Goal: Task Accomplishment & Management: Manage account settings

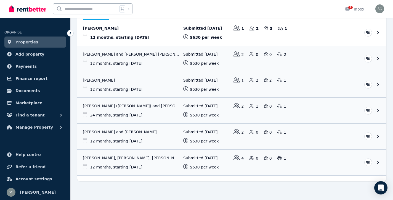
scroll to position [72, 0]
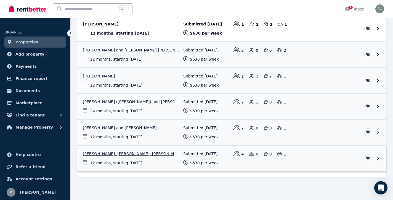
click at [158, 152] on link "View application: Katharina Papadimitriou, Natasha Papadimitriou, Elisha Papadi…" at bounding box center [231, 158] width 309 height 26
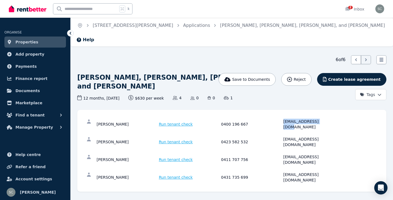
drag, startPoint x: 328, startPoint y: 122, endPoint x: 280, endPoint y: 122, distance: 47.8
click at [280, 122] on div "[PERSON_NAME] Run tenant check 0400 196 667 [EMAIL_ADDRESS][DOMAIN_NAME]" at bounding box center [220, 123] width 247 height 11
copy div "[EMAIL_ADDRESS][DOMAIN_NAME]"
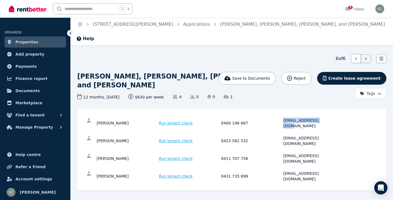
scroll to position [2, 0]
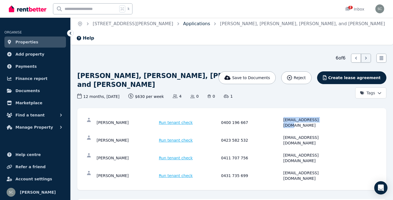
click at [183, 23] on link "Applications" at bounding box center [196, 23] width 27 height 5
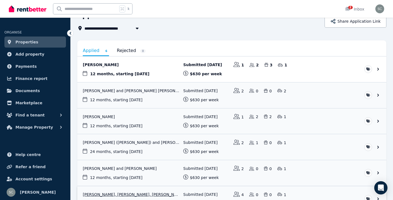
scroll to position [72, 0]
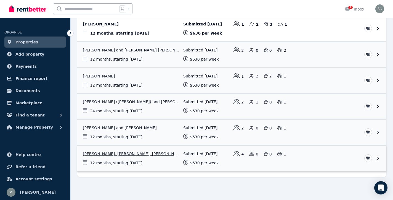
click at [378, 157] on link "View application: Katharina Papadimitriou, Natasha Papadimitriou, Elisha Papadi…" at bounding box center [231, 158] width 309 height 26
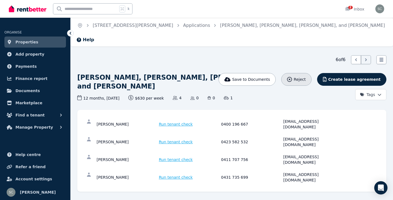
click at [296, 77] on div "Reject" at bounding box center [296, 80] width 19 height 6
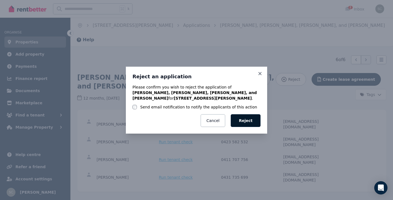
click at [247, 120] on button "Reject" at bounding box center [246, 120] width 30 height 13
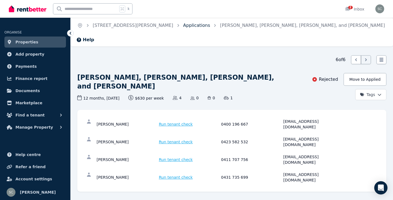
click at [183, 28] on link "Applications" at bounding box center [196, 25] width 27 height 5
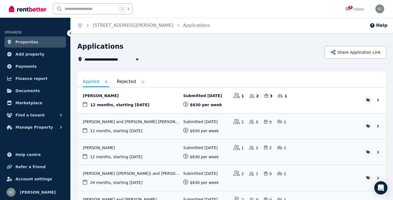
scroll to position [46, 0]
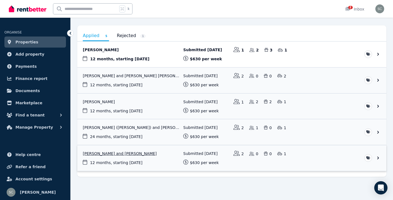
click at [128, 152] on link "View application: Shivam Singh and Hirenkumar Patel" at bounding box center [231, 158] width 309 height 26
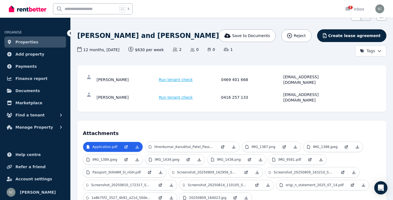
scroll to position [24, 0]
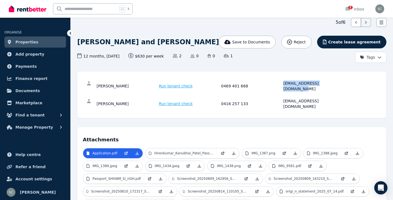
drag, startPoint x: 339, startPoint y: 84, endPoint x: 282, endPoint y: 85, distance: 57.5
click at [282, 85] on div "[PERSON_NAME] Run tenant check 0469 401 668 [EMAIL_ADDRESS][DOMAIN_NAME]" at bounding box center [220, 85] width 247 height 11
copy div "[EMAIL_ADDRESS][DOMAIN_NAME]"
drag, startPoint x: 339, startPoint y: 95, endPoint x: 275, endPoint y: 96, distance: 64.1
click at [275, 98] on div "[PERSON_NAME] Run tenant check 0416 257 133 [EMAIL_ADDRESS][DOMAIN_NAME]" at bounding box center [220, 103] width 247 height 11
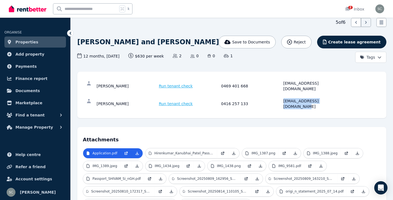
copy div "[EMAIL_ADDRESS][DOMAIN_NAME]"
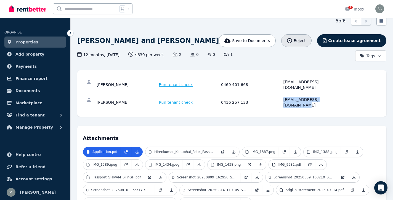
click at [306, 43] on span "Reject" at bounding box center [300, 41] width 12 height 6
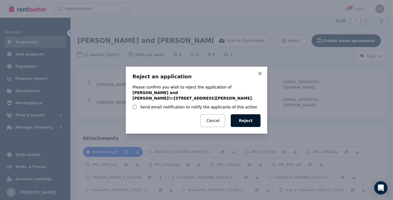
click at [251, 116] on button "Reject" at bounding box center [246, 120] width 30 height 13
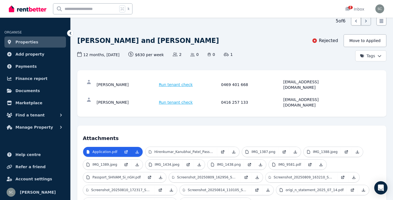
click at [71, 33] on icon at bounding box center [71, 33] width 6 height 6
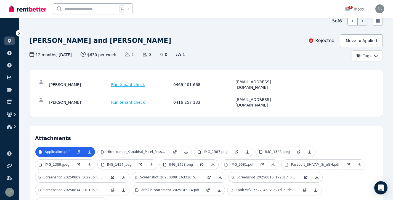
click at [18, 33] on icon at bounding box center [19, 33] width 6 height 6
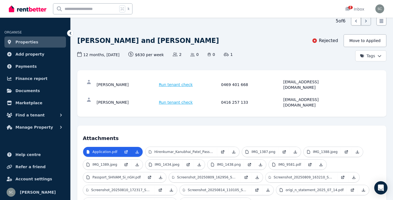
click at [34, 43] on span "Properties" at bounding box center [26, 42] width 23 height 7
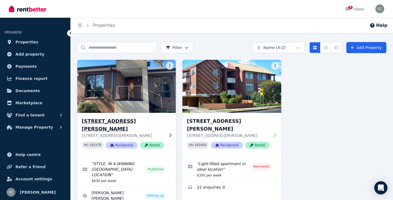
click at [139, 87] on img at bounding box center [127, 86] width 104 height 56
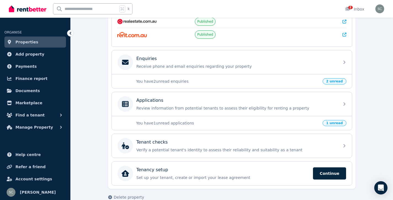
scroll to position [158, 0]
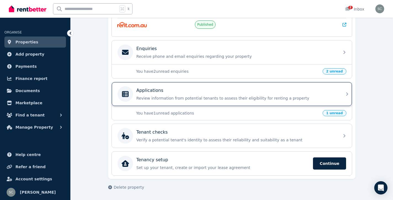
click at [165, 92] on div "Applications" at bounding box center [236, 90] width 200 height 7
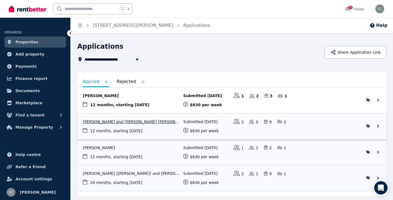
scroll to position [20, 0]
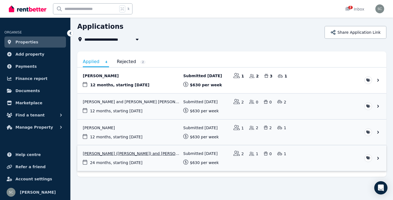
click at [175, 151] on link "View application: Katrina Taranec (Tibaldi) and Jake Taranec" at bounding box center [231, 158] width 309 height 26
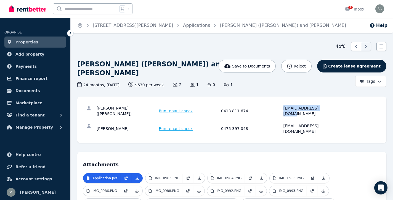
drag, startPoint x: 325, startPoint y: 106, endPoint x: 281, endPoint y: 108, distance: 44.0
click at [281, 108] on div "[PERSON_NAME] ([PERSON_NAME]) Run tenant check 0413 811 674 [EMAIL_ADDRESS][DOM…" at bounding box center [220, 110] width 247 height 11
copy div "[EMAIL_ADDRESS][DOMAIN_NAME]"
click at [302, 64] on div "Reject" at bounding box center [296, 66] width 19 height 6
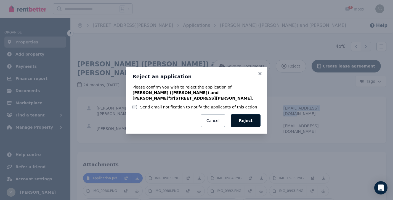
click at [252, 118] on button "Reject" at bounding box center [246, 120] width 30 height 13
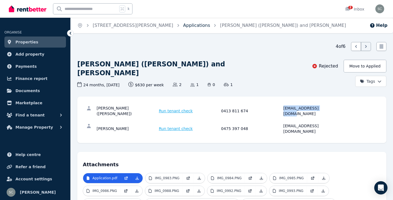
click at [183, 25] on link "Applications" at bounding box center [196, 25] width 27 height 5
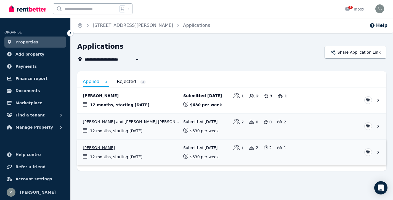
click at [120, 144] on link "View application: Penny Gillett" at bounding box center [231, 152] width 309 height 26
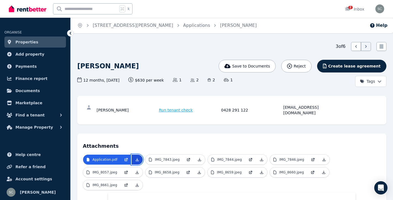
click at [136, 157] on icon at bounding box center [137, 159] width 4 height 4
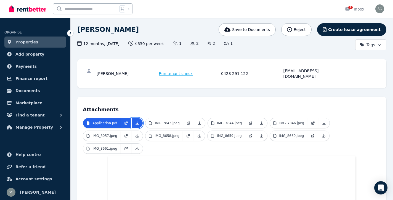
scroll to position [38, 0]
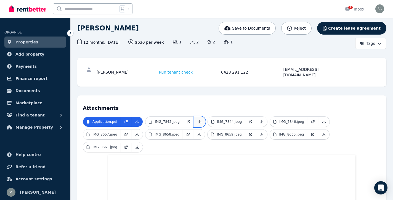
click at [198, 119] on icon at bounding box center [199, 121] width 4 height 4
click at [261, 119] on icon at bounding box center [262, 121] width 4 height 4
click at [323, 119] on icon at bounding box center [324, 121] width 4 height 4
click at [136, 133] on icon at bounding box center [137, 134] width 3 height 3
click at [200, 132] on icon at bounding box center [199, 134] width 4 height 4
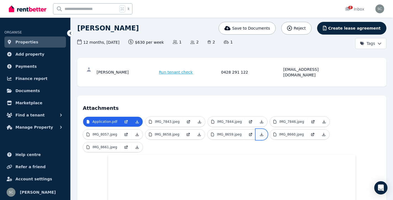
click at [261, 131] on link at bounding box center [261, 134] width 11 height 10
click at [323, 133] on icon at bounding box center [324, 134] width 3 height 3
click at [137, 145] on icon at bounding box center [137, 147] width 4 height 4
click at [71, 34] on icon at bounding box center [71, 33] width 2 height 3
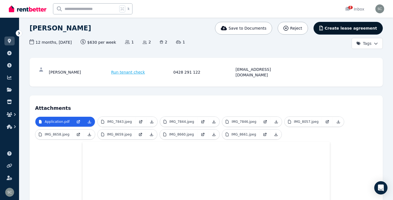
click at [333, 27] on span "Create lease agreement" at bounding box center [351, 28] width 52 height 6
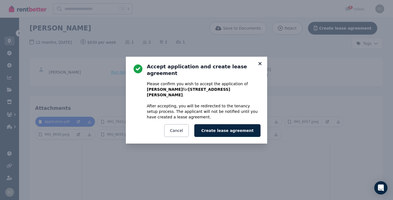
click at [260, 65] on icon at bounding box center [260, 63] width 3 height 3
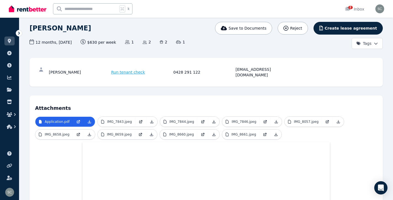
click at [20, 34] on icon at bounding box center [19, 33] width 6 height 6
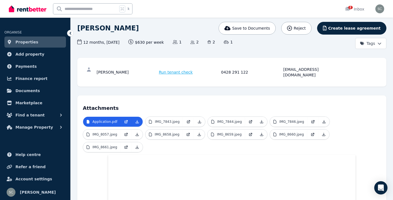
click at [23, 42] on span "Properties" at bounding box center [26, 42] width 23 height 7
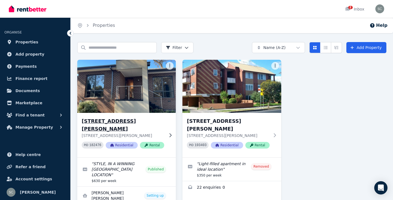
click at [109, 107] on img at bounding box center [127, 86] width 104 height 56
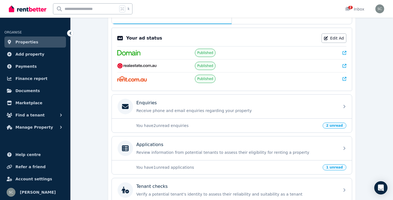
scroll to position [109, 0]
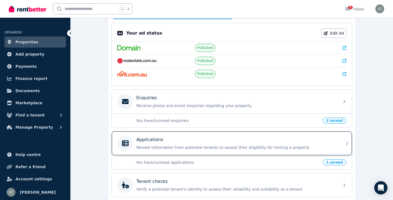
click at [160, 139] on p "Applications" at bounding box center [149, 139] width 27 height 7
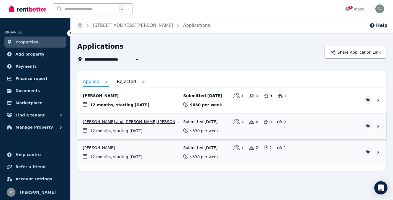
click at [149, 119] on link "View application: Kwan Ngai Chan and Shi Ying Bonnie Yau" at bounding box center [231, 126] width 309 height 26
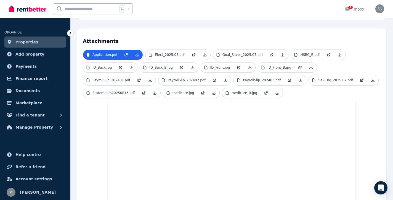
scroll to position [123, 0]
click at [138, 53] on icon at bounding box center [137, 55] width 4 height 4
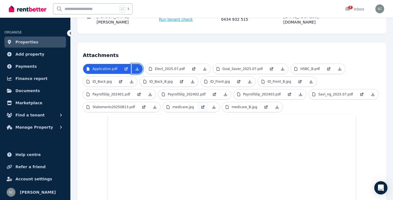
scroll to position [0, 0]
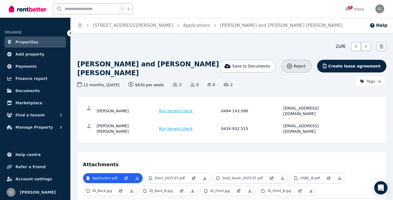
click at [292, 64] on icon "button" at bounding box center [289, 66] width 5 height 5
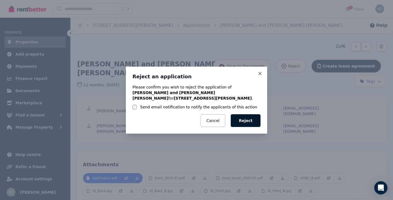
click at [242, 115] on button "Reject" at bounding box center [246, 120] width 30 height 13
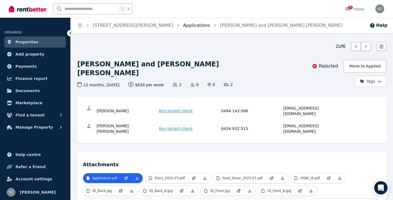
click at [183, 27] on link "Applications" at bounding box center [196, 25] width 27 height 5
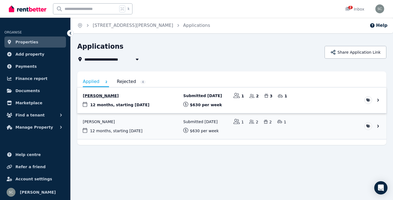
click at [173, 93] on link "View application: Melinda Naidu" at bounding box center [231, 100] width 309 height 26
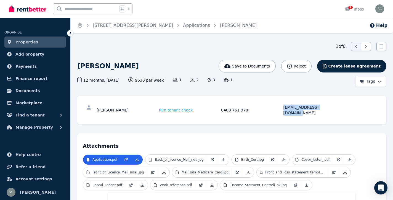
drag, startPoint x: 334, startPoint y: 106, endPoint x: 283, endPoint y: 107, distance: 51.4
click at [283, 107] on div "[PERSON_NAME] Run tenant check 0408 761 978 [EMAIL_ADDRESS][DOMAIN_NAME]" at bounding box center [220, 109] width 247 height 11
copy div "[EMAIL_ADDRESS][DOMAIN_NAME]"
click at [303, 67] on span "Reject" at bounding box center [300, 66] width 12 height 6
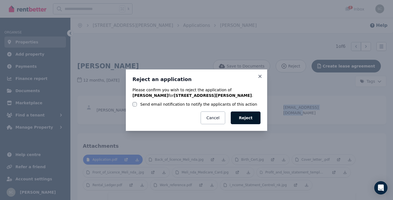
click at [251, 117] on button "Reject" at bounding box center [246, 117] width 30 height 13
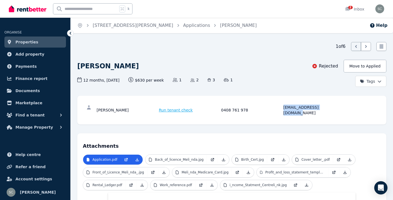
click at [45, 43] on link "Properties" at bounding box center [35, 41] width 62 height 11
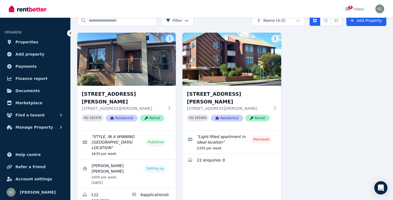
scroll to position [33, 0]
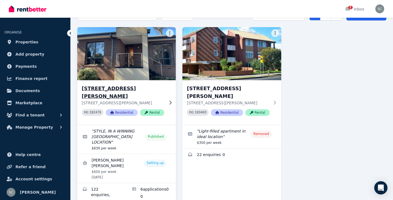
click at [159, 88] on h3 "[STREET_ADDRESS][PERSON_NAME]" at bounding box center [123, 92] width 83 height 15
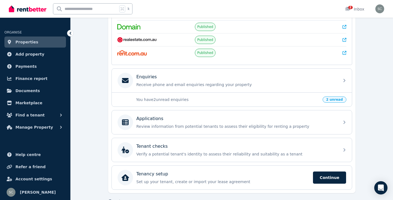
scroll to position [128, 0]
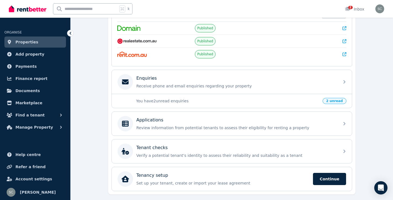
click at [267, 100] on p "You have 2 unread enquiries" at bounding box center [227, 101] width 183 height 6
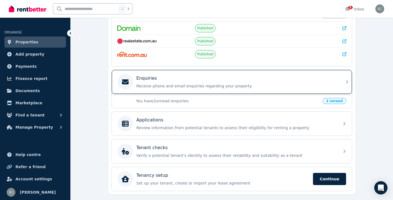
click at [231, 86] on p "Receive phone and email enquiries regarding your property" at bounding box center [236, 86] width 200 height 6
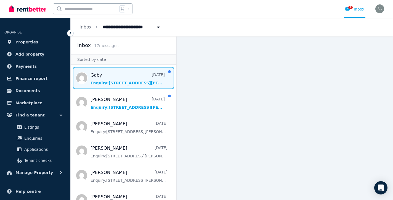
click at [131, 81] on span "Message list" at bounding box center [124, 78] width 106 height 22
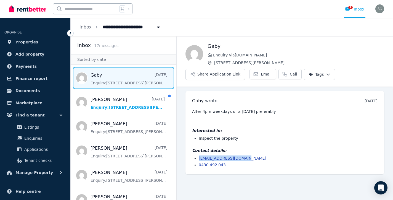
drag, startPoint x: 251, startPoint y: 159, endPoint x: 190, endPoint y: 159, distance: 60.5
click at [190, 159] on div "[PERSON_NAME] wrote [DATE] 2:49 pm [DATE][DATE] After 4pm weekdays or a [DATE] …" at bounding box center [285, 132] width 199 height 83
copy link "[EMAIL_ADDRESS][DOMAIN_NAME]"
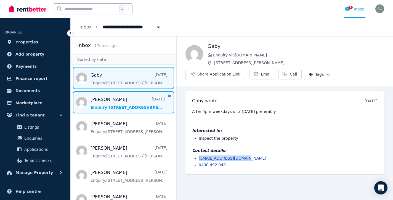
click at [137, 103] on span "Message list" at bounding box center [124, 102] width 106 height 22
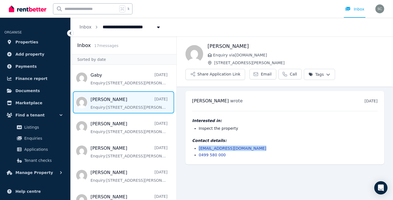
drag, startPoint x: 260, startPoint y: 148, endPoint x: 188, endPoint y: 149, distance: 72.1
click at [188, 149] on div "[PERSON_NAME] wrote [DATE] 9:24 am [DATE][DATE] Interested in: Inspect the prop…" at bounding box center [285, 127] width 199 height 73
copy link "[EMAIL_ADDRESS][DOMAIN_NAME]"
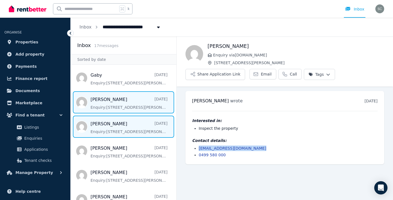
click at [121, 121] on span "Message list" at bounding box center [124, 126] width 106 height 22
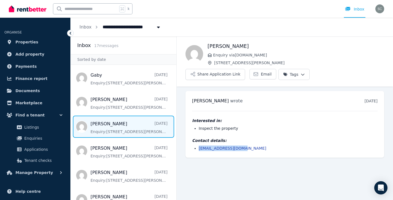
drag, startPoint x: 250, startPoint y: 147, endPoint x: 199, endPoint y: 149, distance: 51.1
click at [199, 149] on li "[EMAIL_ADDRESS][DOMAIN_NAME]" at bounding box center [288, 148] width 179 height 6
copy link "[EMAIL_ADDRESS][DOMAIN_NAME]"
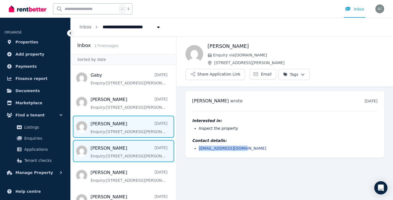
click at [132, 151] on span "Message list" at bounding box center [124, 151] width 106 height 22
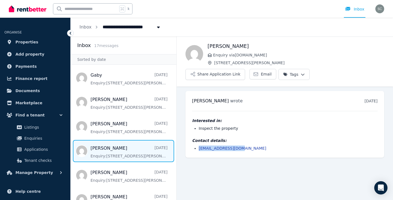
drag, startPoint x: 242, startPoint y: 149, endPoint x: 198, endPoint y: 149, distance: 43.9
click at [198, 149] on ul "[EMAIL_ADDRESS][DOMAIN_NAME]" at bounding box center [285, 148] width 186 height 6
copy link "[EMAIL_ADDRESS][DOMAIN_NAME]"
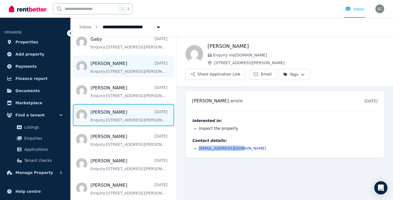
scroll to position [38, 0]
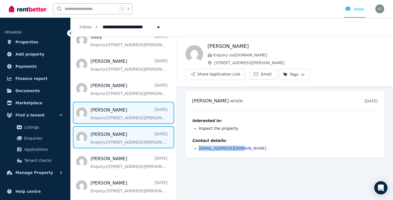
click at [134, 137] on span "Message list" at bounding box center [124, 137] width 106 height 22
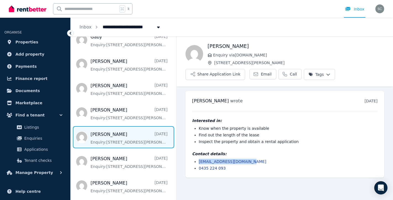
drag, startPoint x: 252, startPoint y: 160, endPoint x: 198, endPoint y: 160, distance: 53.6
click at [198, 160] on ul "[EMAIL_ADDRESS][DOMAIN_NAME] 0435 224 093" at bounding box center [285, 165] width 186 height 12
copy link "[EMAIL_ADDRESS][DOMAIN_NAME]"
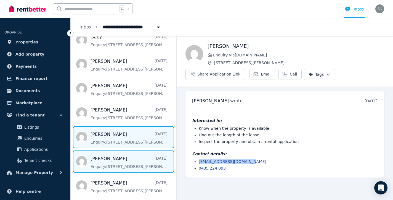
click at [116, 160] on span "Message list" at bounding box center [124, 161] width 106 height 22
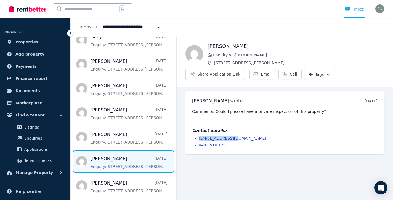
drag, startPoint x: 242, startPoint y: 138, endPoint x: 198, endPoint y: 138, distance: 43.9
click at [198, 138] on ul "[EMAIL_ADDRESS][DOMAIN_NAME] 0403 516 179" at bounding box center [285, 141] width 186 height 12
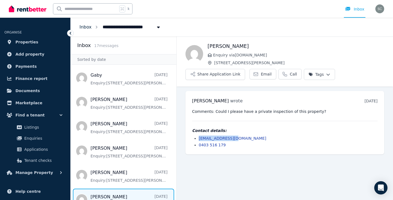
click at [81, 27] on link "Inbox" at bounding box center [86, 26] width 12 height 5
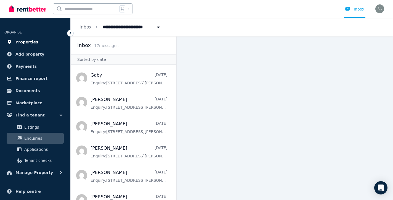
click at [41, 41] on link "Properties" at bounding box center [35, 41] width 62 height 11
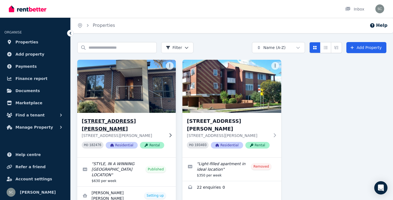
click at [152, 99] on img at bounding box center [127, 86] width 104 height 56
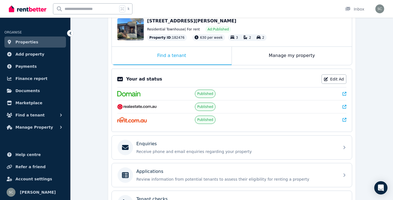
scroll to position [62, 0]
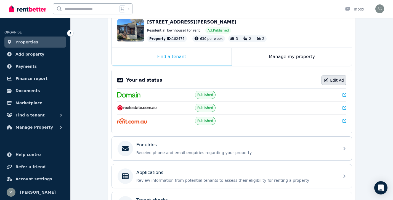
click at [334, 77] on link "Edit Ad" at bounding box center [334, 79] width 25 height 9
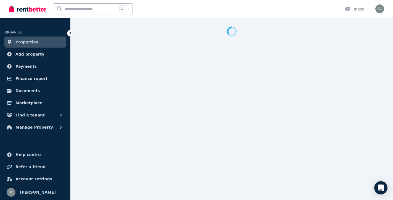
select select "**********"
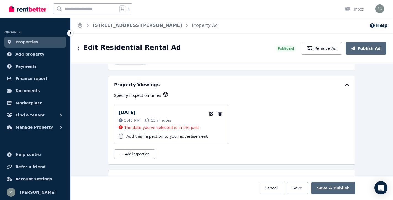
scroll to position [915, 0]
click at [323, 49] on button "Remove Ad" at bounding box center [322, 48] width 41 height 13
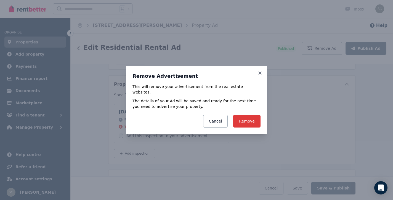
click at [248, 118] on button "Remove" at bounding box center [246, 121] width 27 height 13
